Goal: Task Accomplishment & Management: Use online tool/utility

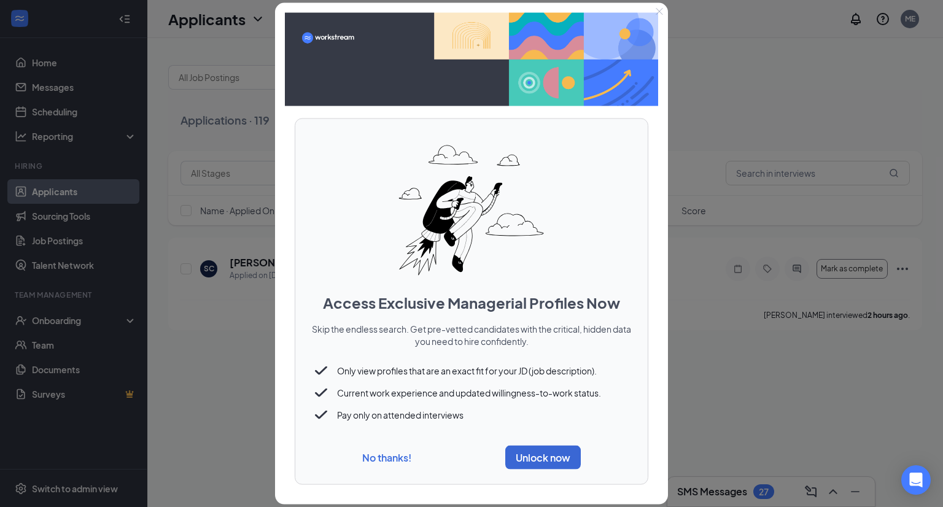
click at [391, 464] on div "No thanks! Unlock now" at bounding box center [471, 457] width 323 height 34
click at [392, 459] on button "No thanks!" at bounding box center [386, 457] width 49 height 13
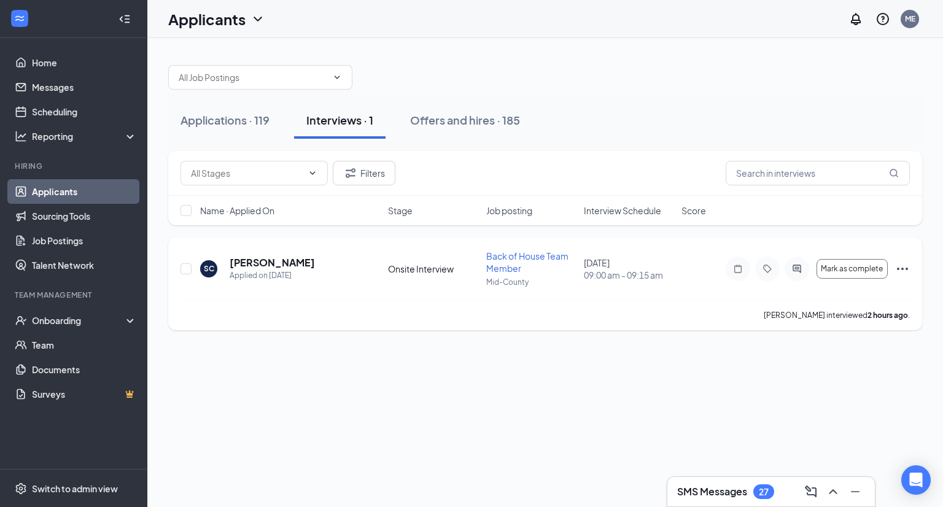
click at [899, 268] on icon "Ellipses" at bounding box center [902, 269] width 11 height 2
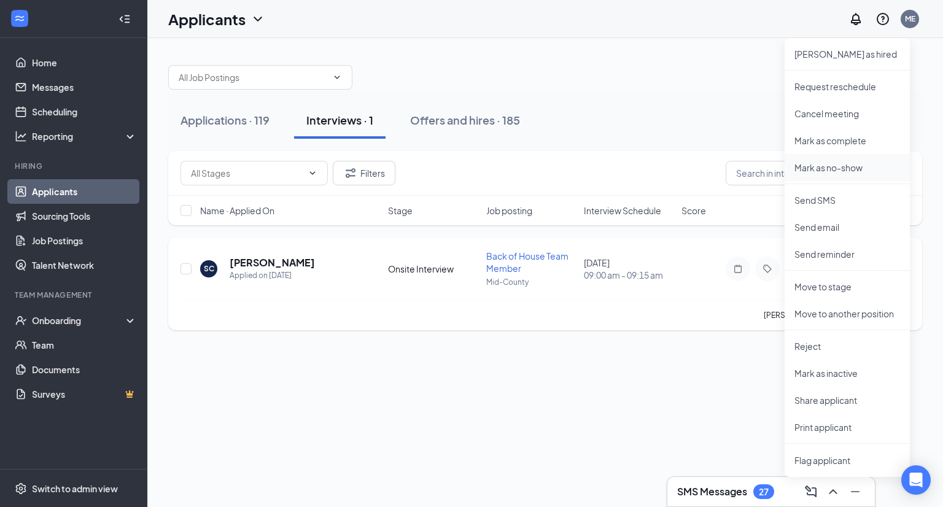
click at [850, 170] on p "Mark as no-show" at bounding box center [848, 167] width 106 height 12
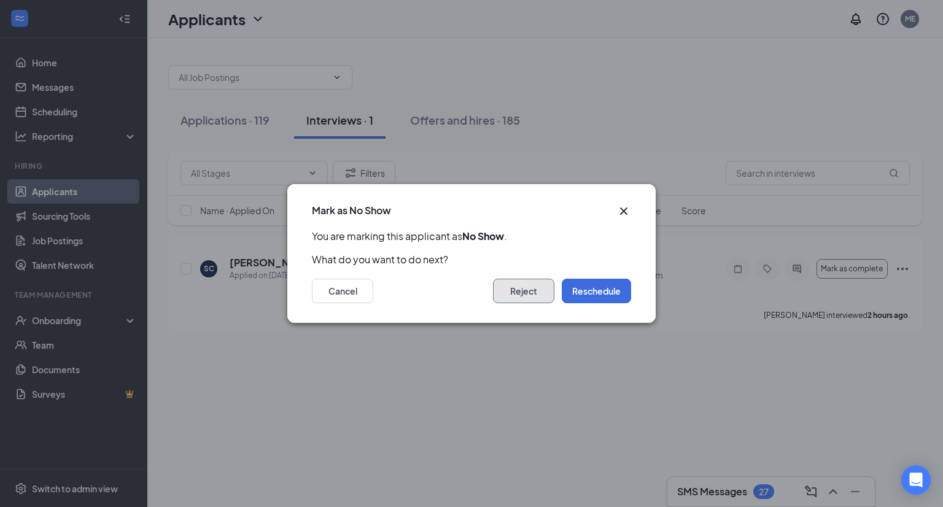
click at [534, 295] on button "Reject" at bounding box center [523, 291] width 61 height 25
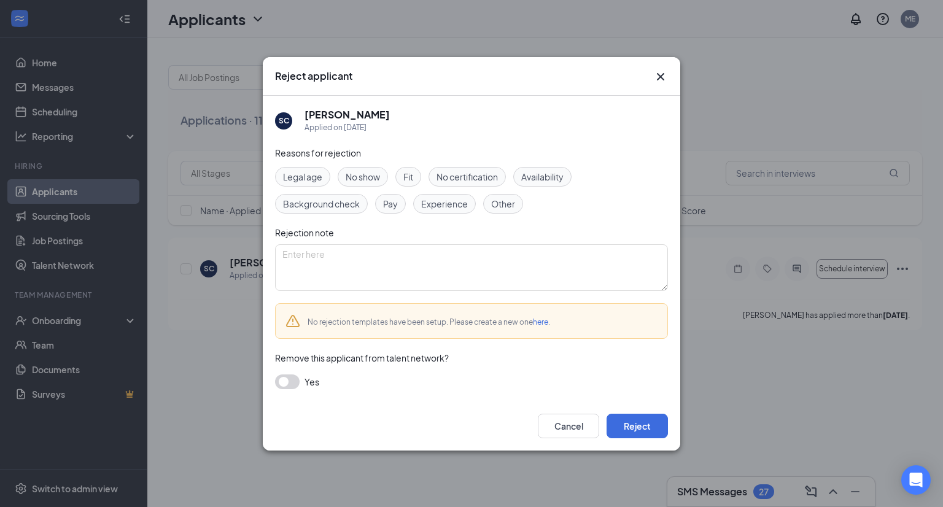
click at [373, 180] on span "No show" at bounding box center [363, 177] width 34 height 14
click at [624, 428] on button "Reject" at bounding box center [637, 426] width 61 height 25
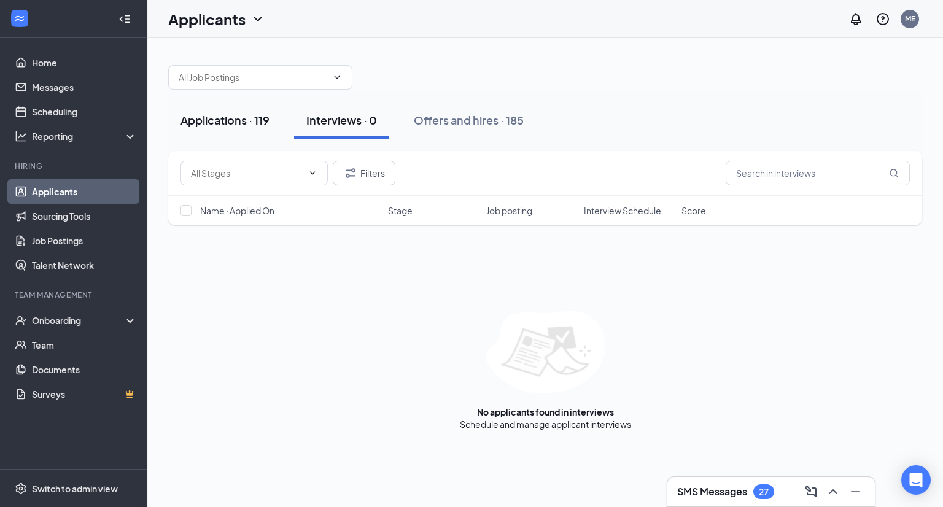
click at [243, 121] on div "Applications · 119" at bounding box center [225, 119] width 89 height 15
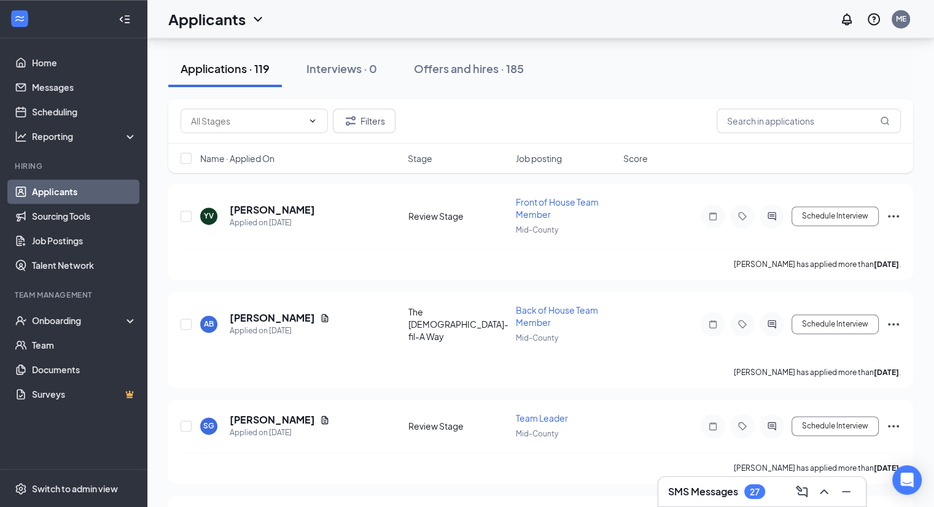
scroll to position [1765, 0]
